Goal: Transaction & Acquisition: Purchase product/service

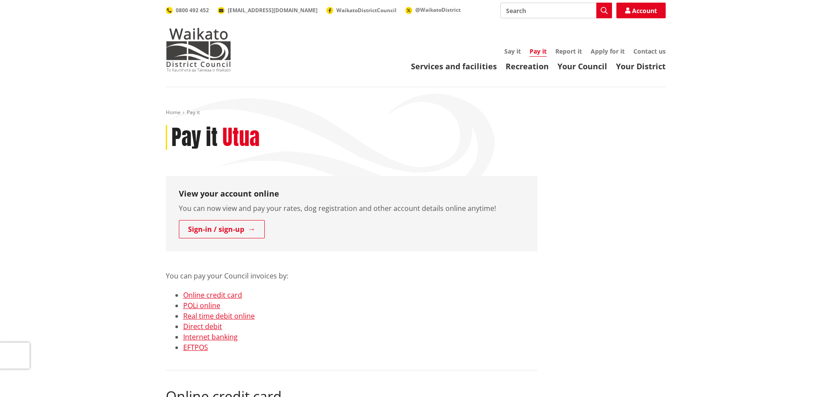
click at [551, 9] on input "Search" at bounding box center [556, 11] width 112 height 16
type input "pay rates"
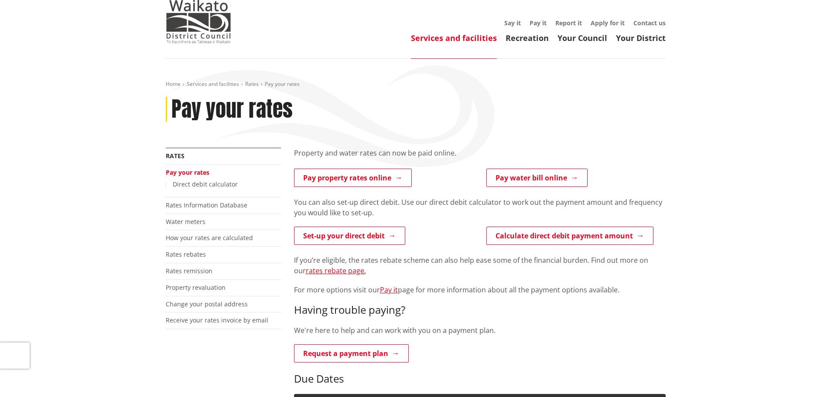
scroll to position [44, 0]
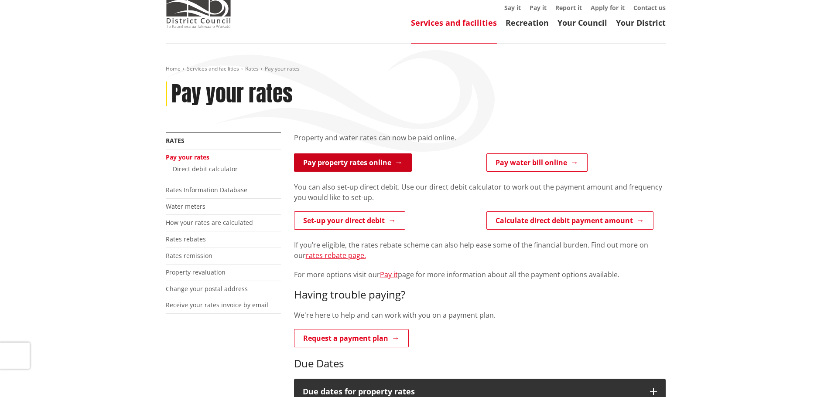
click at [350, 167] on link "Pay property rates online" at bounding box center [353, 163] width 118 height 18
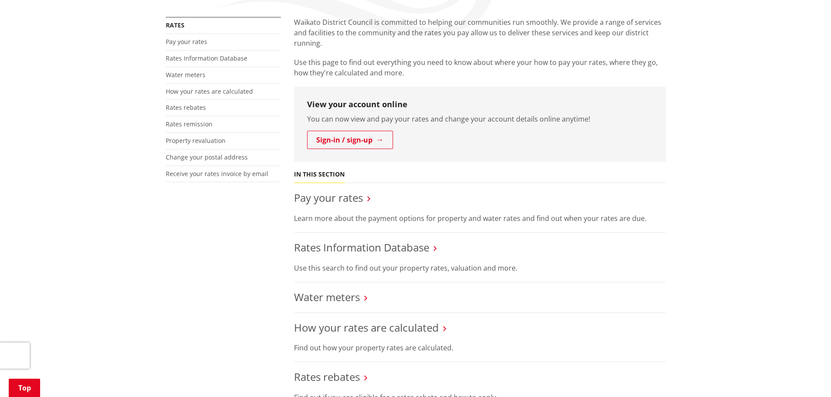
scroll to position [218, 0]
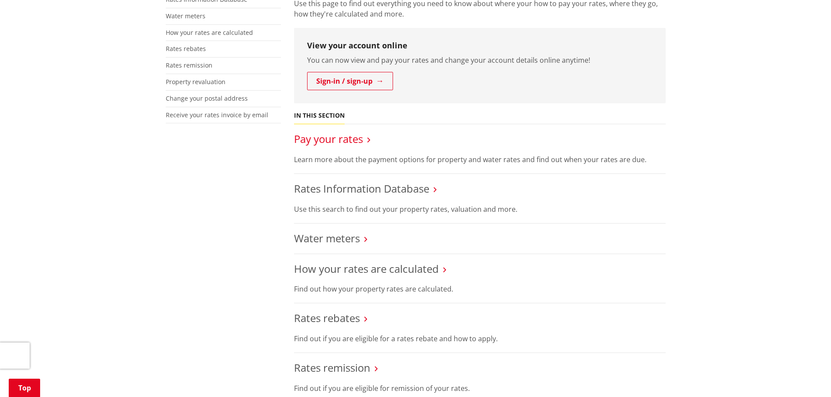
click at [346, 137] on link "Pay your rates" at bounding box center [328, 139] width 69 height 14
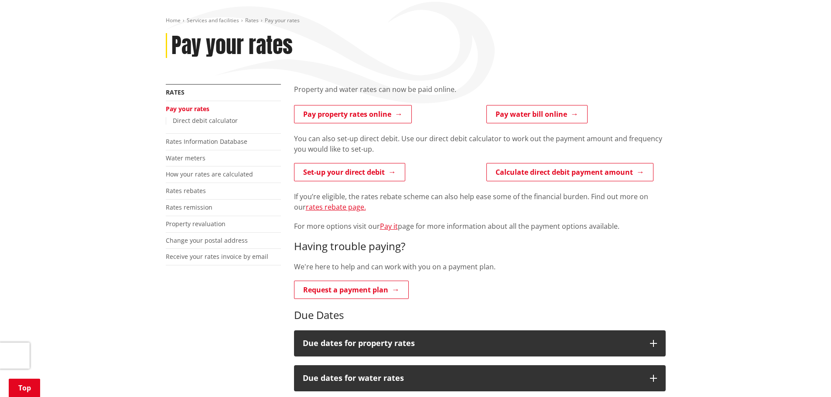
scroll to position [87, 0]
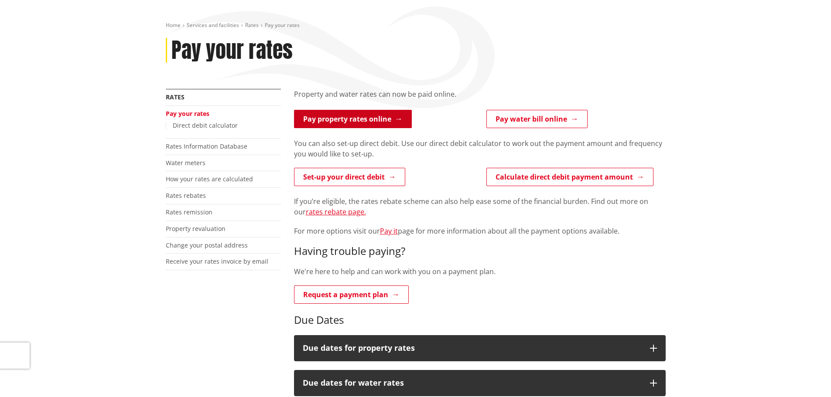
click at [372, 112] on link "Pay property rates online" at bounding box center [353, 119] width 118 height 18
